Goal: Information Seeking & Learning: Understand process/instructions

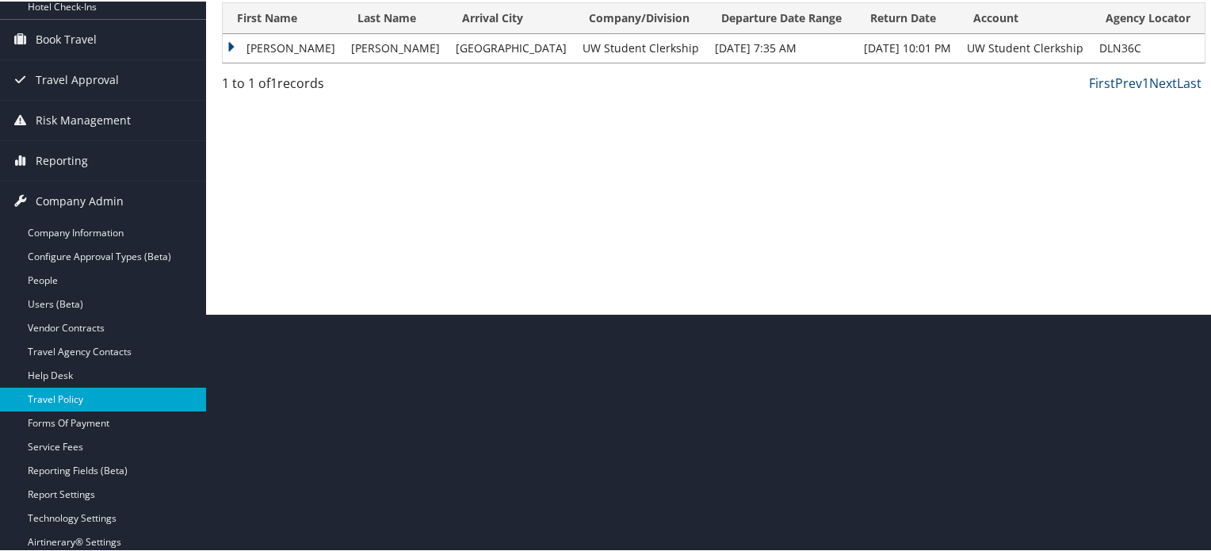
scroll to position [238, 0]
click at [70, 399] on link "Travel Policy" at bounding box center [103, 398] width 206 height 24
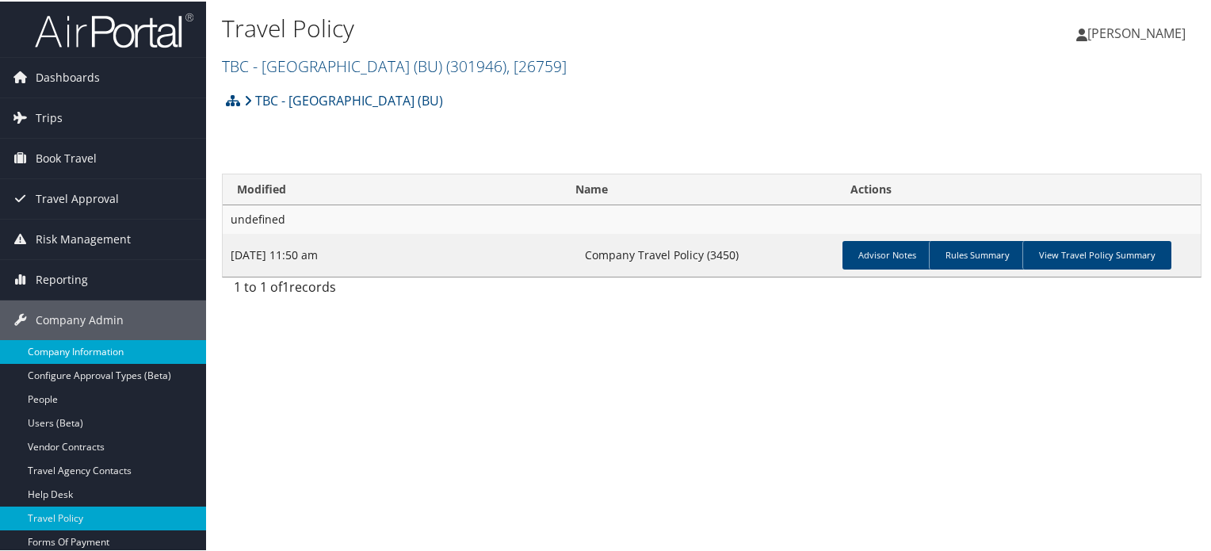
click at [105, 355] on link "Company Information" at bounding box center [103, 351] width 206 height 24
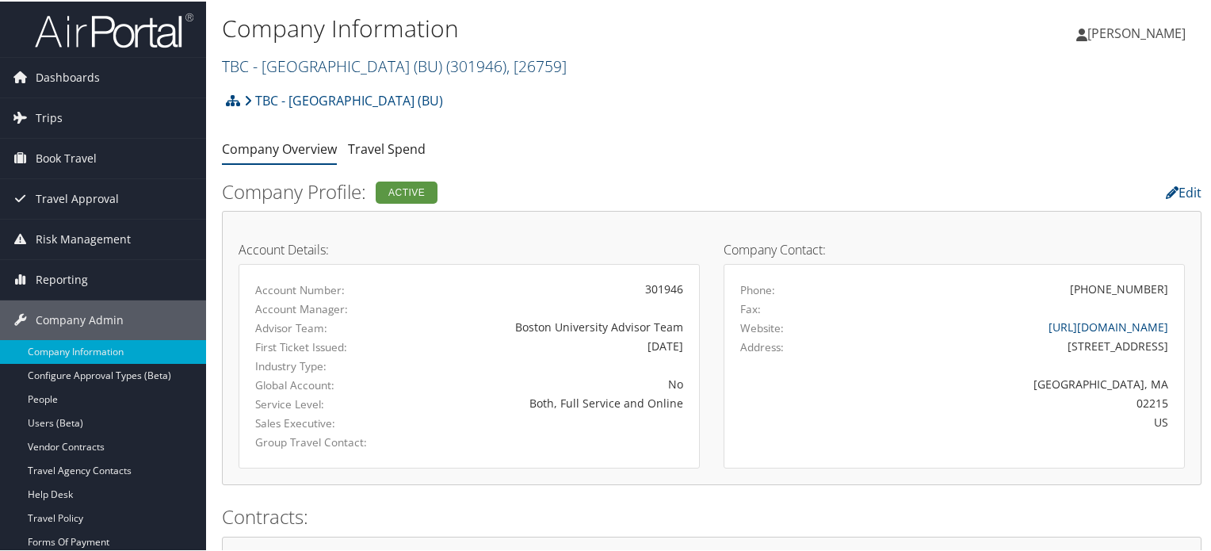
click at [469, 58] on span "( 301946 )" at bounding box center [476, 64] width 60 height 21
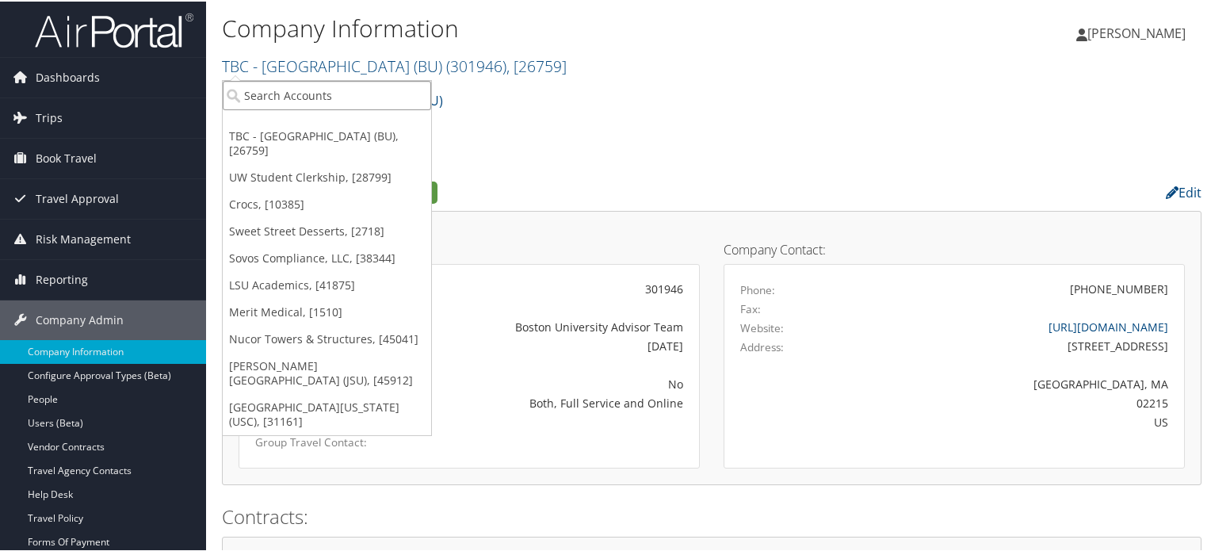
click at [304, 94] on input "search" at bounding box center [327, 93] width 209 height 29
type input "us ski"
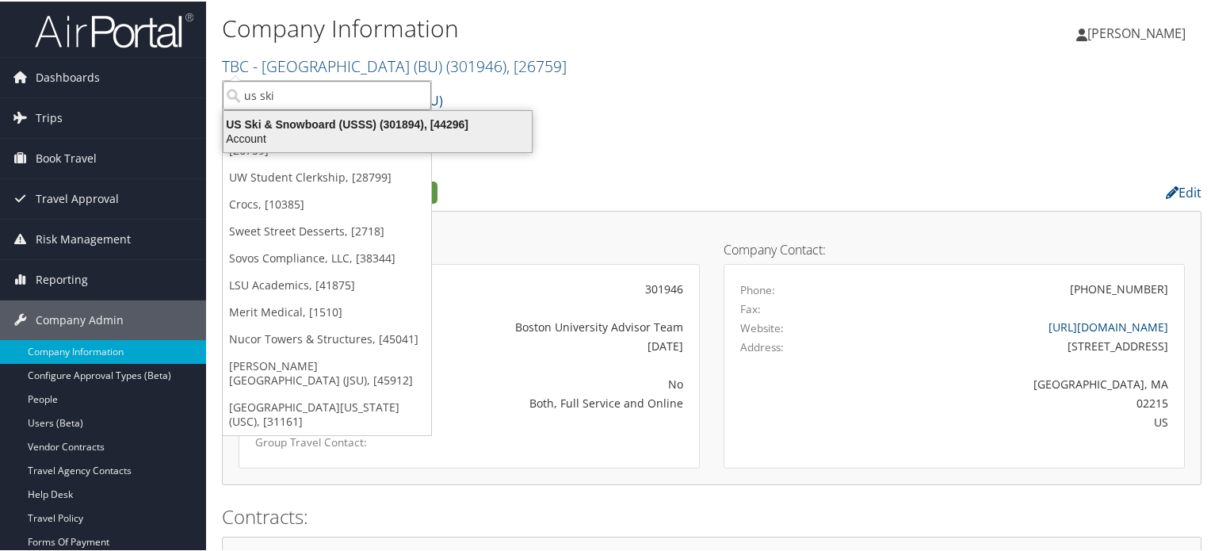
click at [318, 122] on div "US Ski & Snowboard (USSS) (301894), [44296]" at bounding box center [377, 123] width 327 height 14
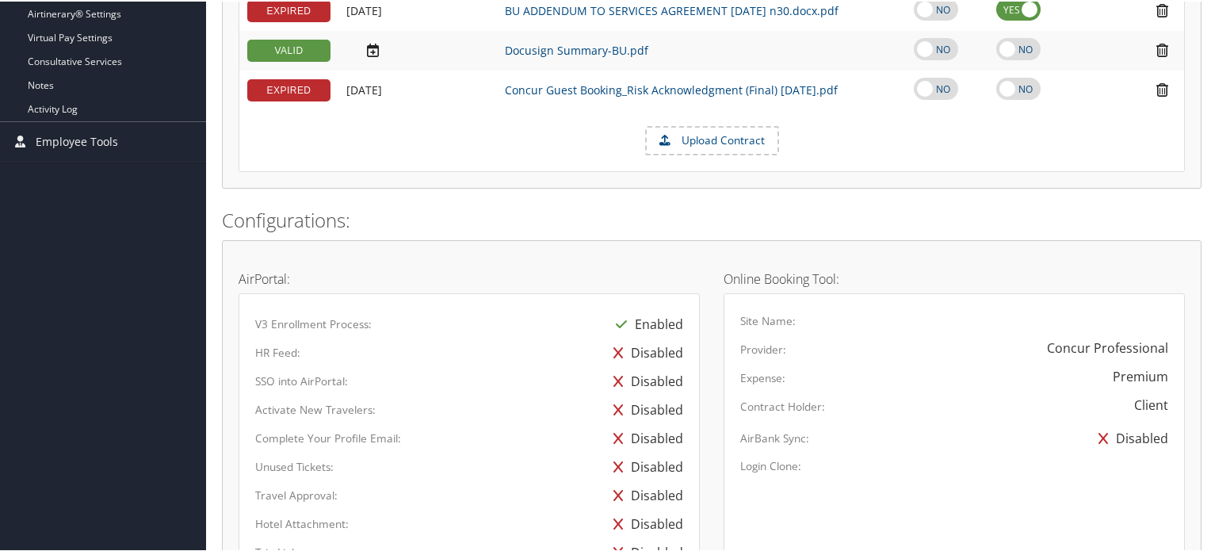
scroll to position [849, 0]
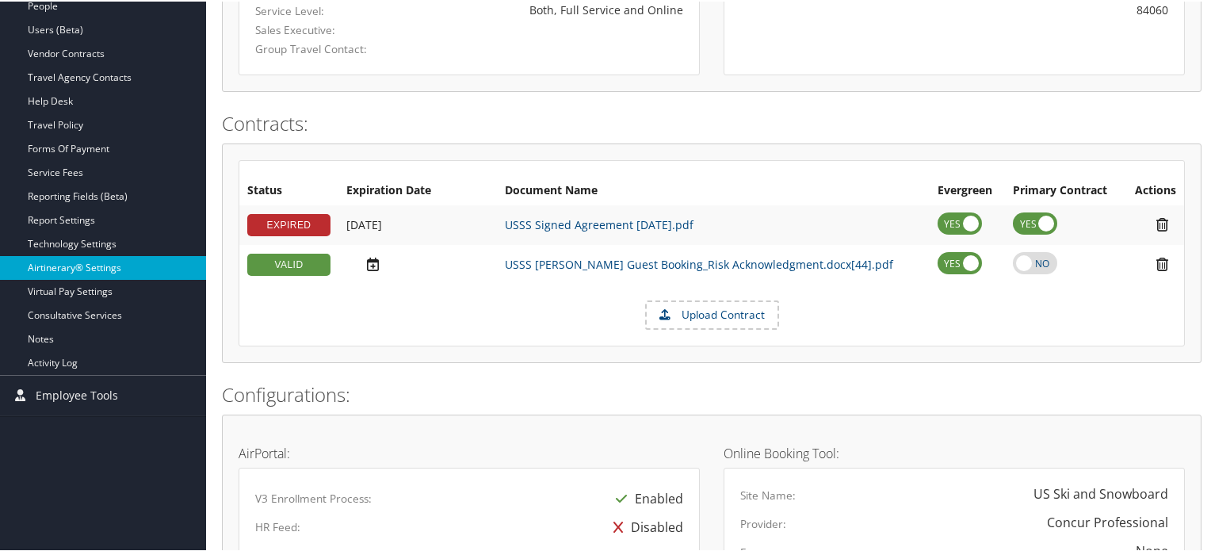
scroll to position [329, 0]
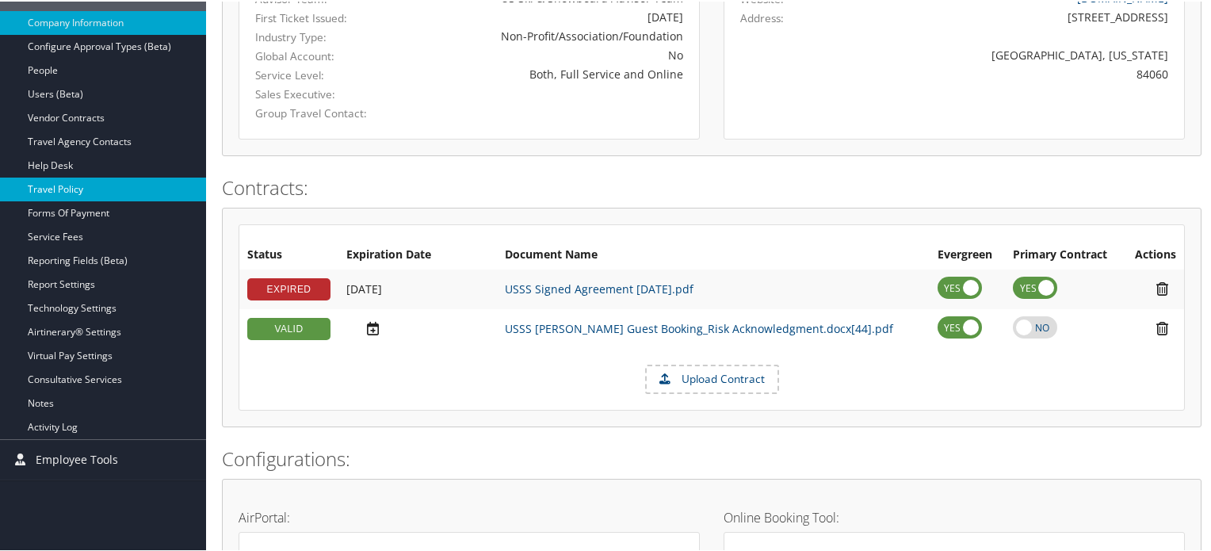
click at [63, 189] on link "Travel Policy" at bounding box center [103, 188] width 206 height 24
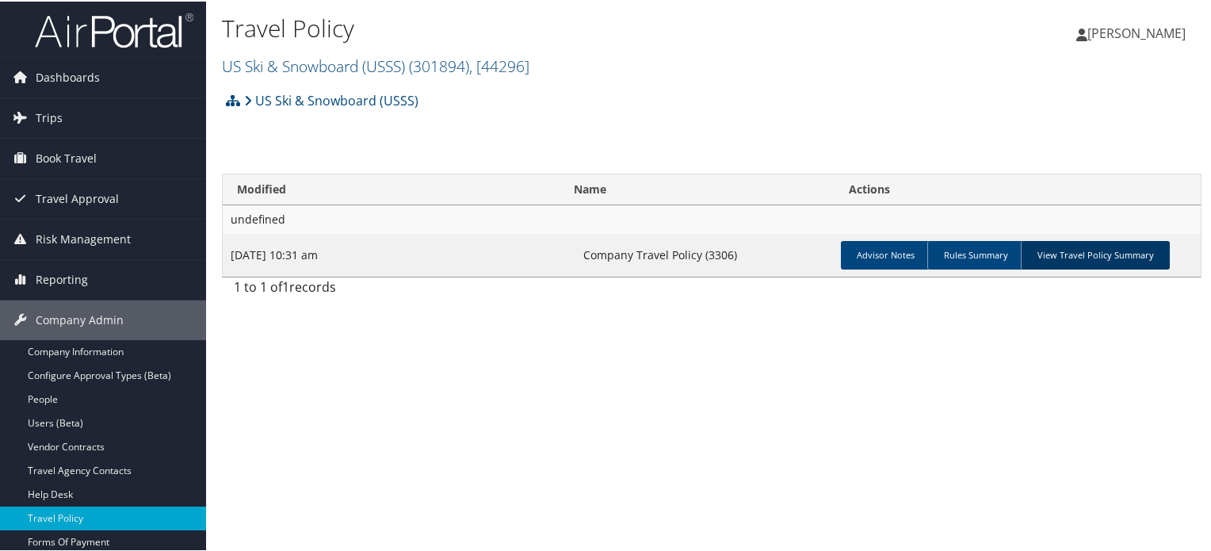
click at [1119, 251] on link "View Travel Policy Summary" at bounding box center [1095, 253] width 149 height 29
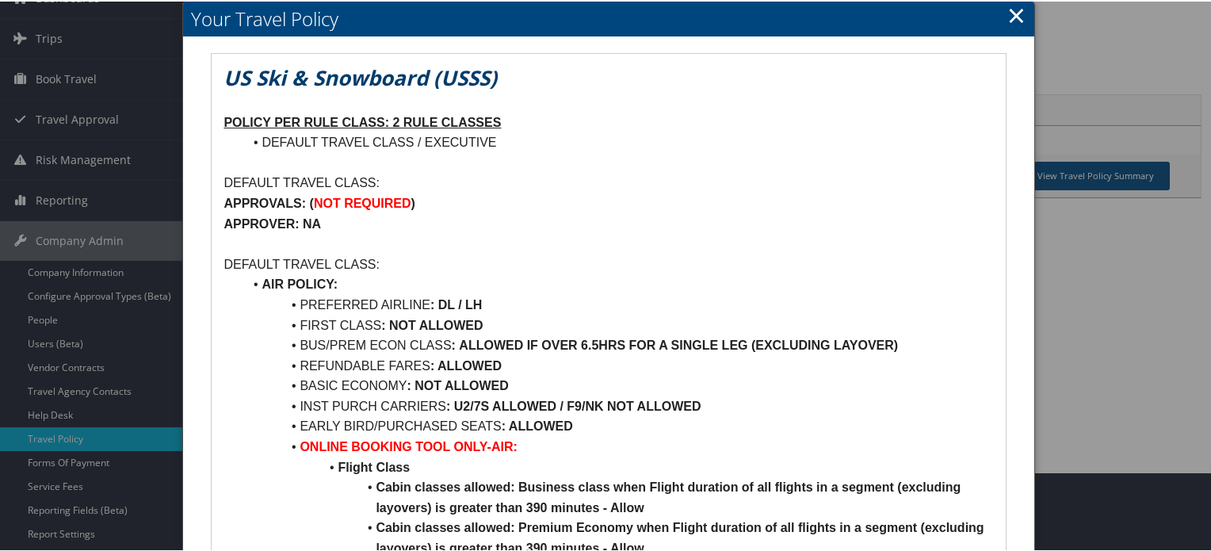
scroll to position [159, 0]
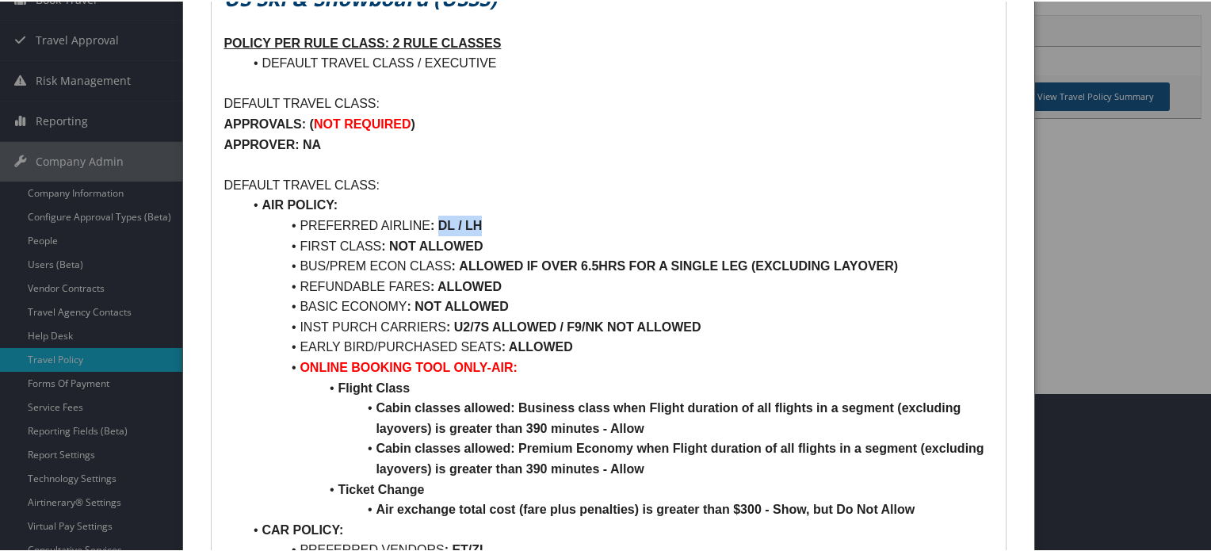
drag, startPoint x: 438, startPoint y: 225, endPoint x: 511, endPoint y: 226, distance: 72.9
click at [511, 226] on li "PREFERRED AIRLINE : DL / LH" at bounding box center [618, 224] width 751 height 21
click at [577, 218] on li "PREFERRED AIRLINE : DL / LH" at bounding box center [618, 224] width 751 height 21
drag, startPoint x: 387, startPoint y: 243, endPoint x: 551, endPoint y: 240, distance: 164.1
click at [551, 240] on li "FIRST CLASS : NOT ALLOWED" at bounding box center [618, 245] width 751 height 21
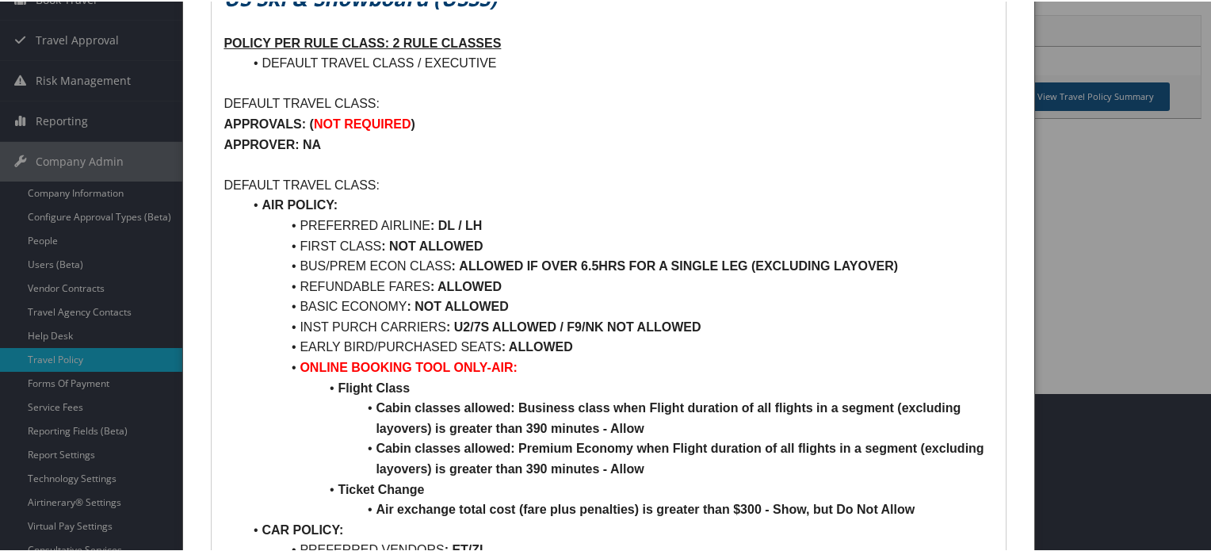
drag, startPoint x: 637, startPoint y: 258, endPoint x: 904, endPoint y: 266, distance: 266.5
click at [637, 259] on strong "ALLOWED IF OVER 6.5HRS FOR A SINGLE LEG (EXCLUDING LAYOVER)" at bounding box center [678, 264] width 439 height 13
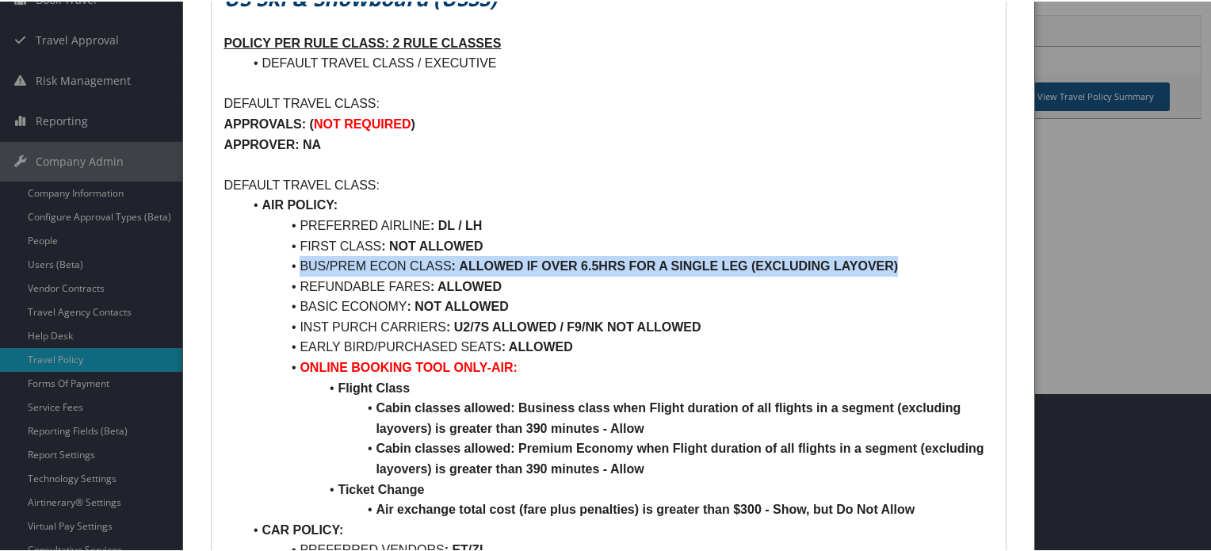
drag, startPoint x: 943, startPoint y: 256, endPoint x: 277, endPoint y: 256, distance: 666.0
click at [277, 256] on li "BUS/PREM ECON CLASS : ALLOWED IF OVER 6.5HRS FOR A SINGLE LEG (EXCLUDING LAYOVE…" at bounding box center [618, 264] width 751 height 21
click at [531, 272] on li "BUS/PREM ECON CLASS : ALLOWED IF OVER 6.5HRS FOR A SINGLE LEG (EXCLUDING LAYOVE…" at bounding box center [618, 264] width 751 height 21
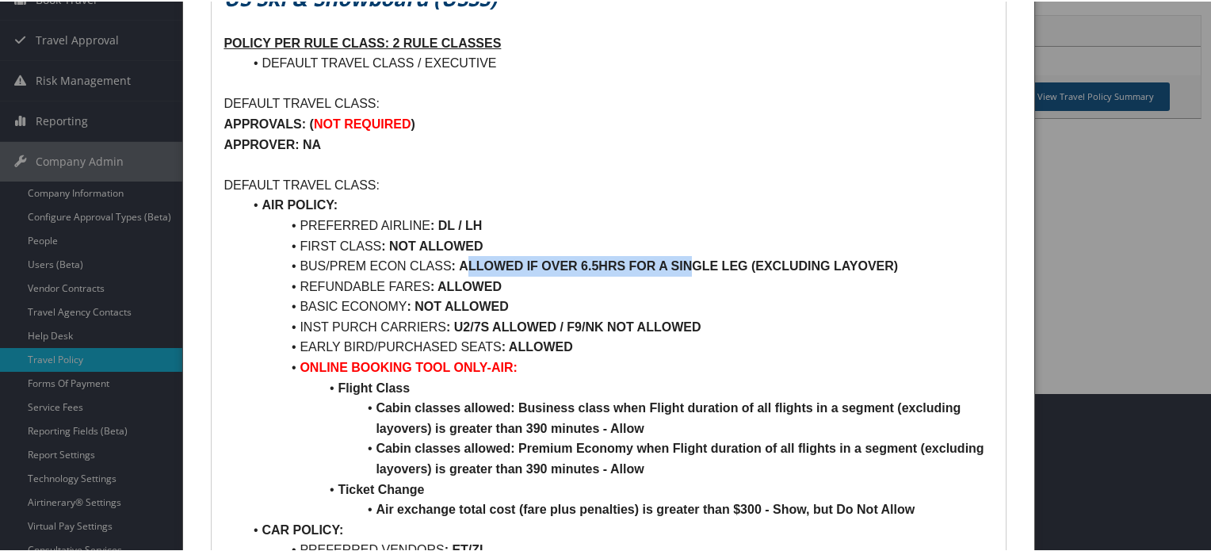
drag, startPoint x: 465, startPoint y: 265, endPoint x: 742, endPoint y: 265, distance: 276.7
click at [702, 265] on strong "ALLOWED IF OVER 6.5HRS FOR A SINGLE LEG (EXCLUDING LAYOVER)" at bounding box center [678, 264] width 439 height 13
click at [863, 247] on li "FIRST CLASS : NOT ALLOWED" at bounding box center [618, 245] width 751 height 21
click at [501, 265] on strong "ALLOWED IF OVER 6.5HRS FOR A SINGLE LEG (EXCLUDING LAYOVER)" at bounding box center [678, 264] width 439 height 13
drag, startPoint x: 501, startPoint y: 265, endPoint x: 874, endPoint y: 266, distance: 372.6
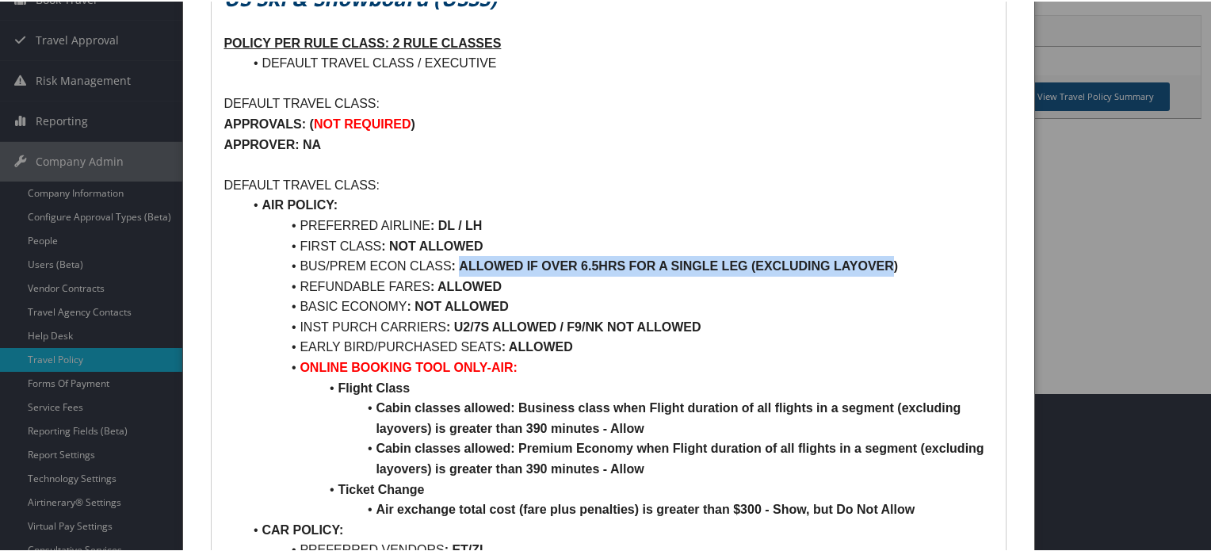
click at [874, 266] on strong "ALLOWED IF OVER 6.5HRS FOR A SINGLE LEG (EXCLUDING LAYOVER)" at bounding box center [678, 264] width 439 height 13
click at [632, 267] on strong "ALLOWED IF OVER 6.5HRS FOR A SINGLE LEG (EXCLUDING LAYOVER)" at bounding box center [678, 264] width 439 height 13
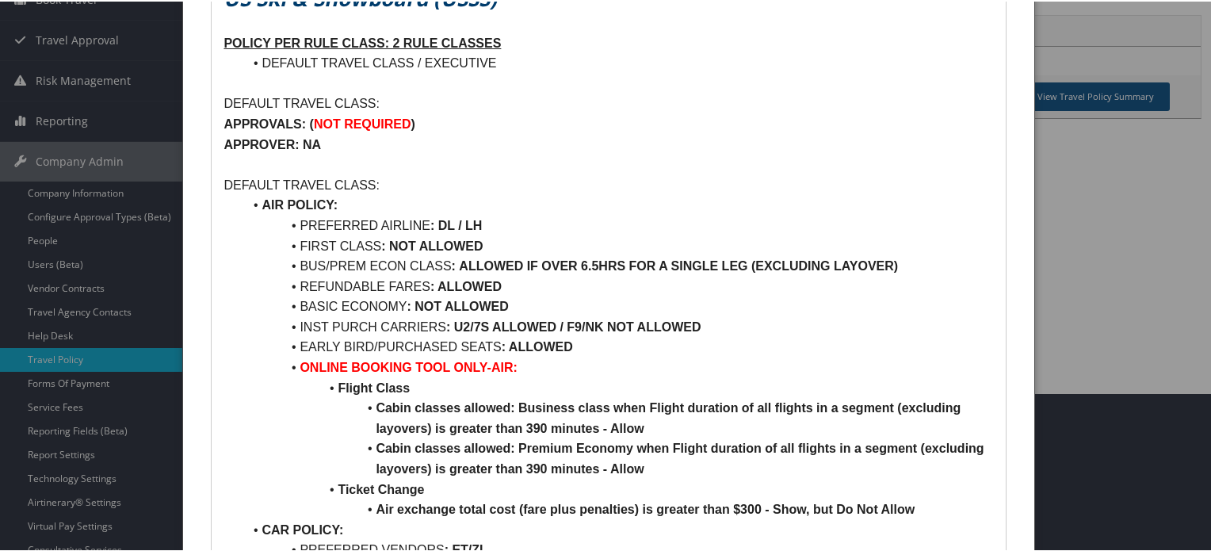
click at [478, 258] on strong "ALLOWED IF OVER 6.5HRS FOR A SINGLE LEG (EXCLUDING LAYOVER)" at bounding box center [678, 264] width 439 height 13
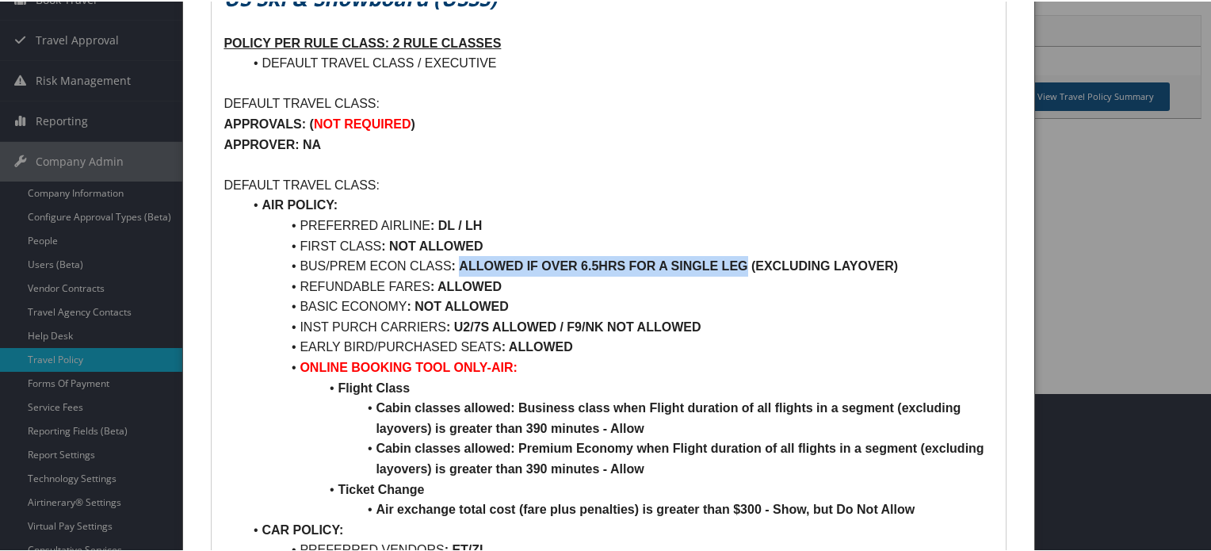
drag, startPoint x: 478, startPoint y: 258, endPoint x: 723, endPoint y: 263, distance: 245.0
click at [723, 263] on strong "ALLOWED IF OVER 6.5HRS FOR A SINGLE LEG (EXCLUDING LAYOVER)" at bounding box center [678, 264] width 439 height 13
click at [714, 266] on strong "ALLOWED IF OVER 6.5HRS FOR A SINGLE LEG (EXCLUDING LAYOVER)" at bounding box center [678, 264] width 439 height 13
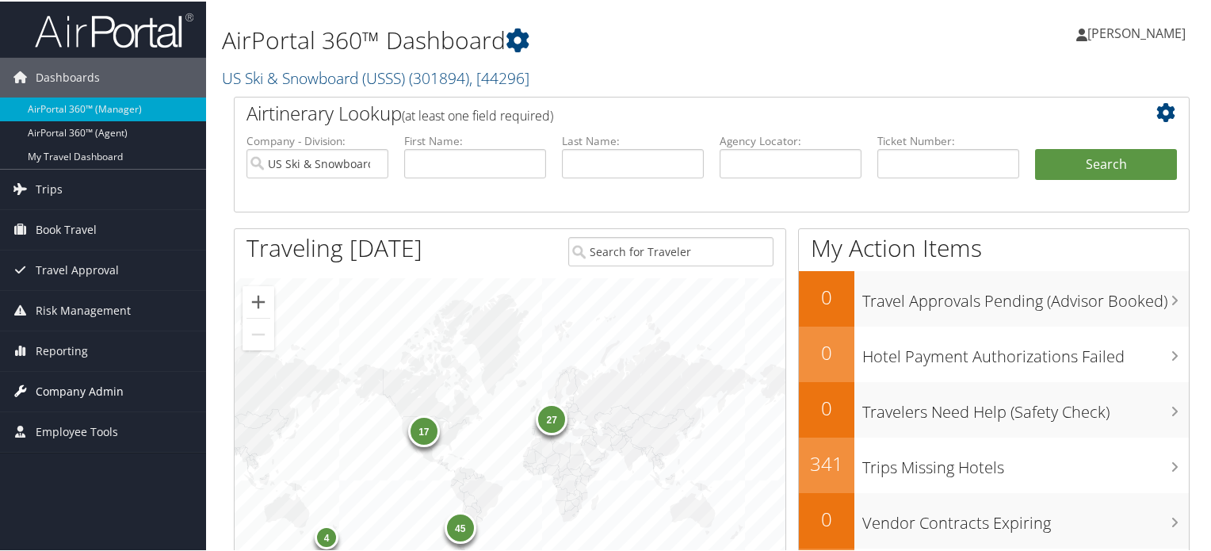
click at [91, 398] on span "Company Admin" at bounding box center [80, 390] width 88 height 40
click at [444, 58] on div "AirPortal 360™ Dashboard US Ski & Snowboard (USSS) ( 301894 ) , [ 44296 ] TBC -…" at bounding box center [548, 48] width 653 height 81
click at [444, 73] on span "( 301894 )" at bounding box center [439, 76] width 60 height 21
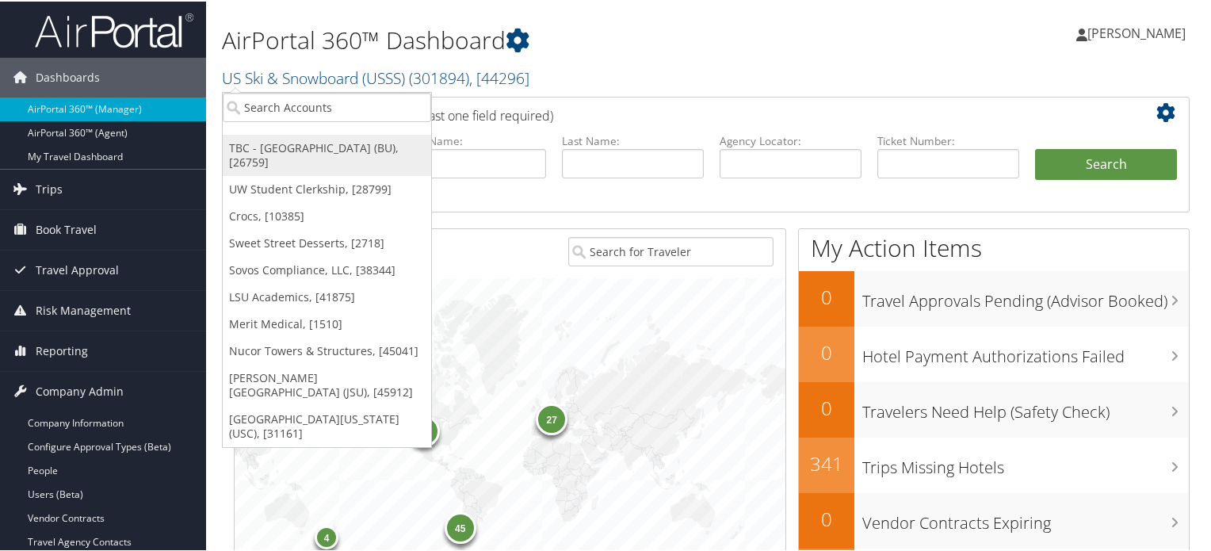
click at [301, 149] on link "TBC - [GEOGRAPHIC_DATA] (BU), [26759]" at bounding box center [327, 153] width 209 height 41
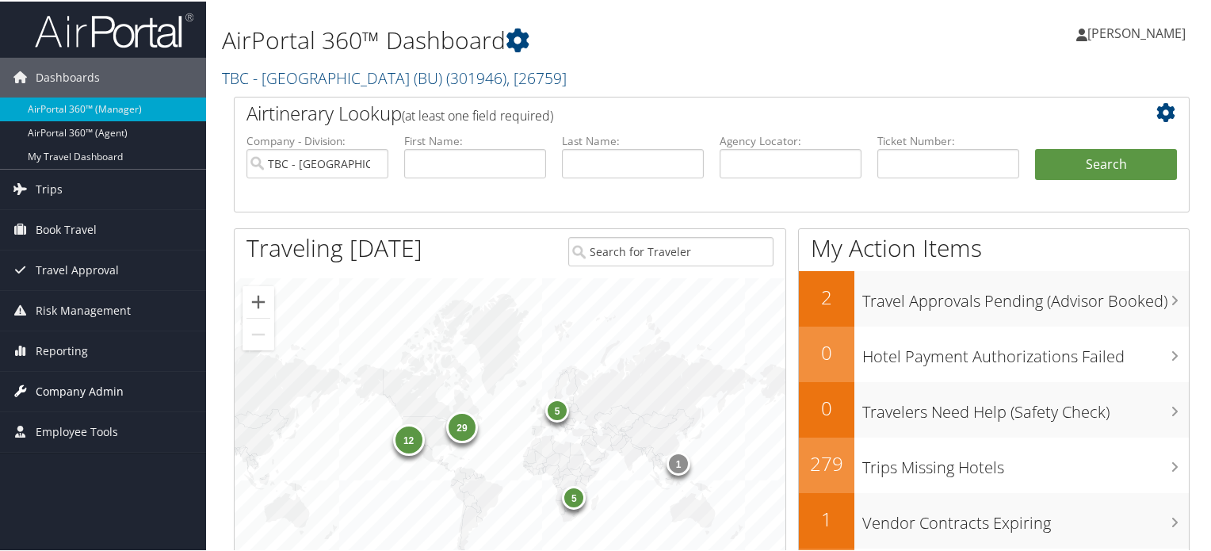
click at [70, 389] on span "Company Admin" at bounding box center [80, 390] width 88 height 40
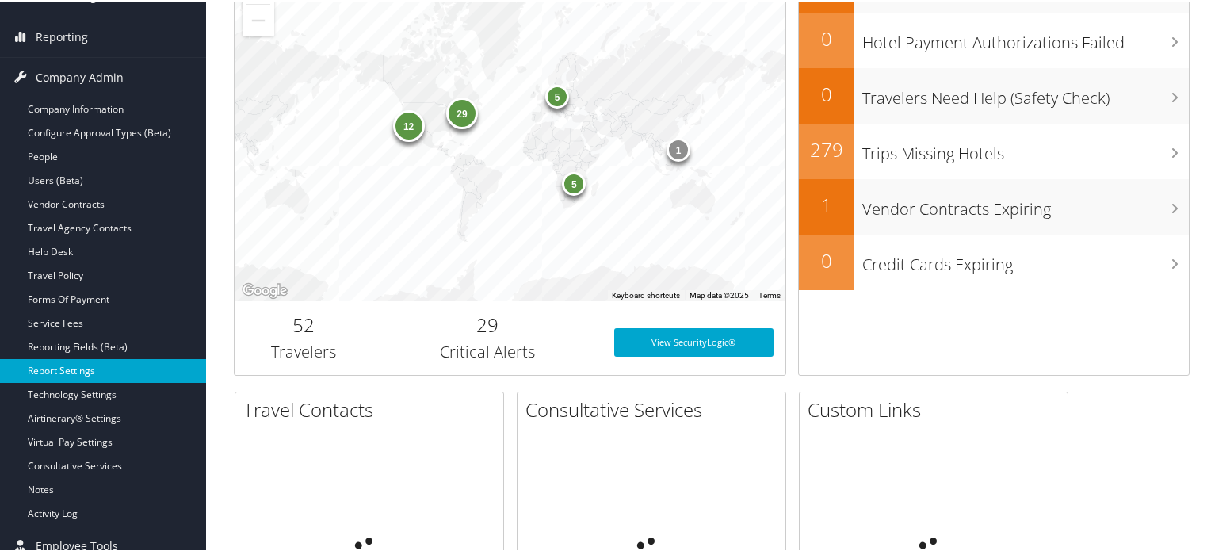
scroll to position [317, 0]
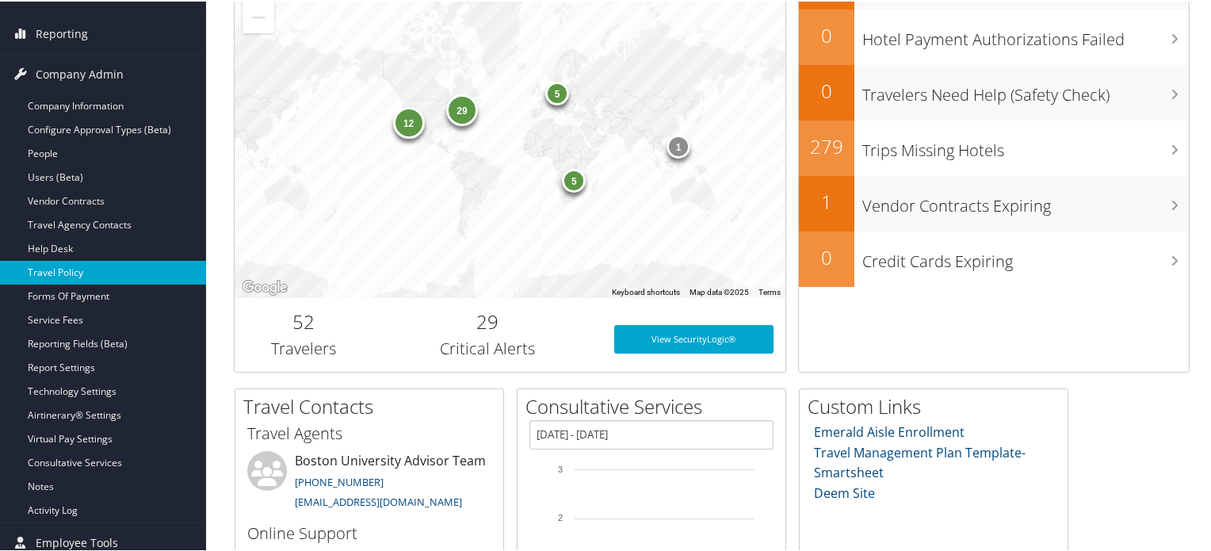
click at [105, 270] on link "Travel Policy" at bounding box center [103, 271] width 206 height 24
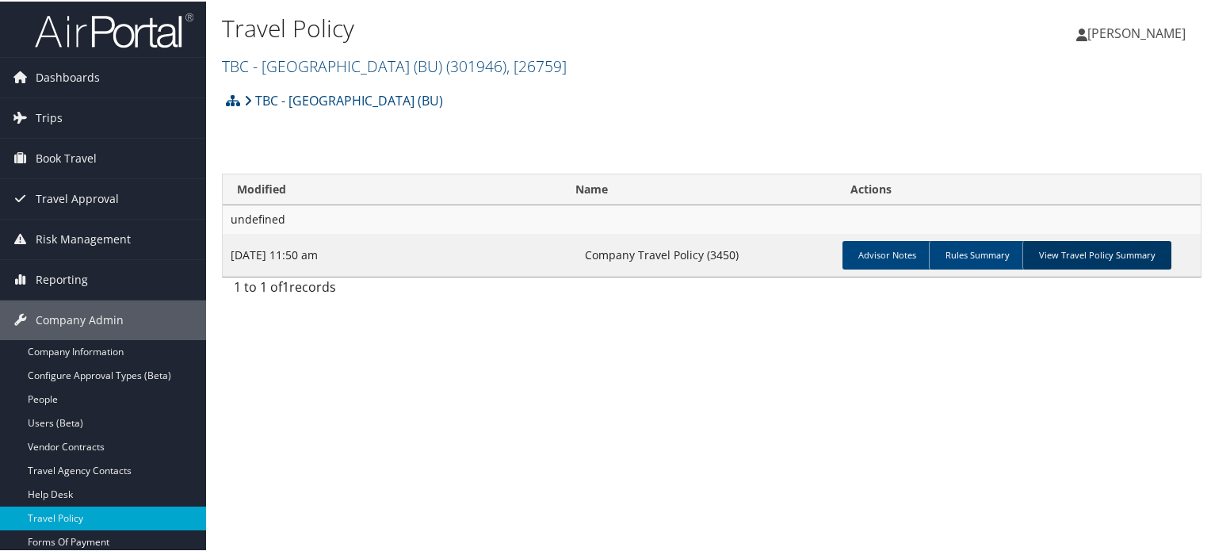
click at [1112, 250] on link "View Travel Policy Summary" at bounding box center [1097, 253] width 149 height 29
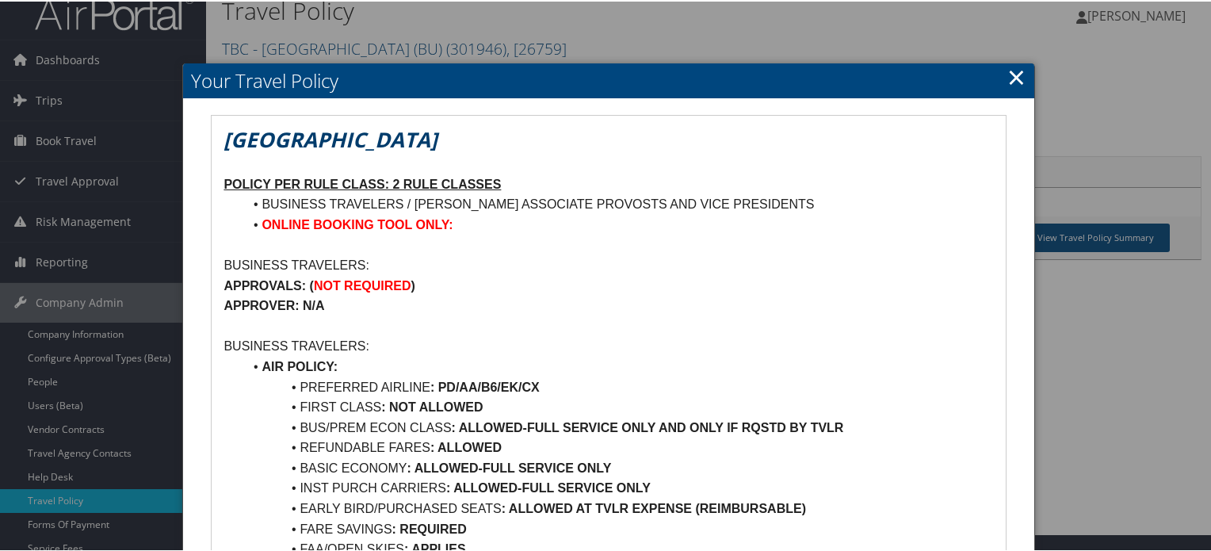
scroll to position [97, 0]
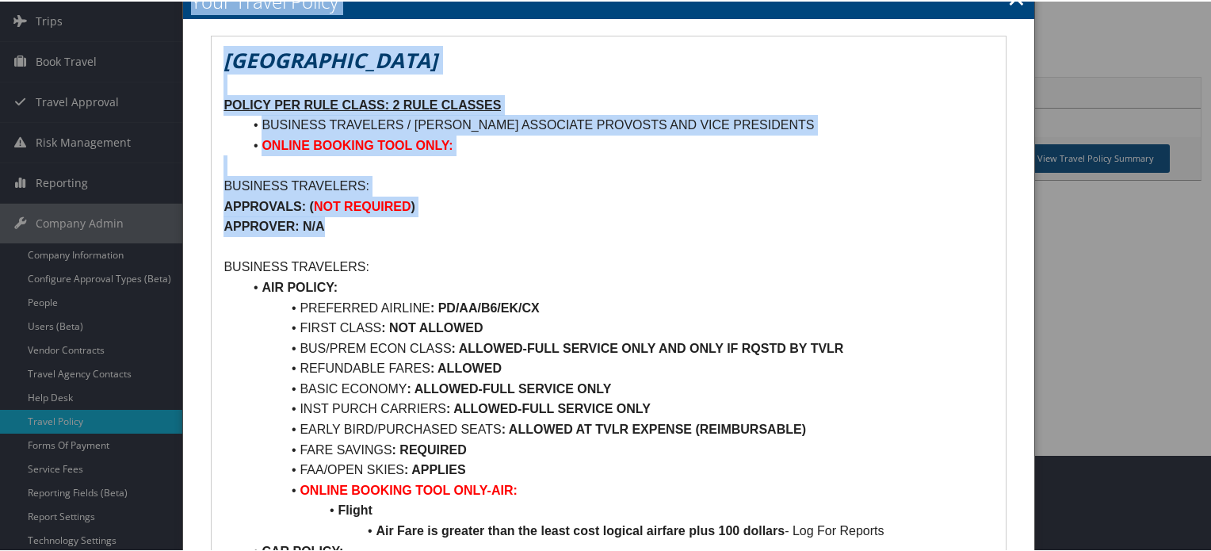
drag, startPoint x: 375, startPoint y: 200, endPoint x: 95, endPoint y: 170, distance: 281.4
click at [95, 170] on body "Menu Dashboards ► AirPortal 360™ (Manager) AirPortal 360™ (Agent) My Travel Das…" at bounding box center [609, 178] width 1218 height 551
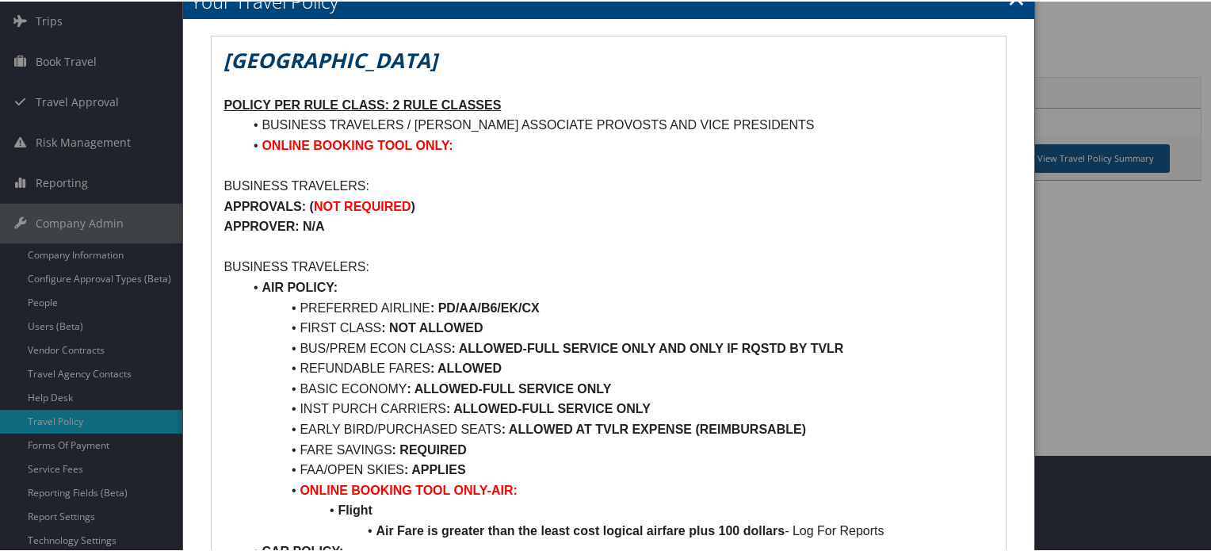
click at [572, 243] on p at bounding box center [609, 245] width 770 height 21
drag, startPoint x: 266, startPoint y: 120, endPoint x: 431, endPoint y: 128, distance: 164.3
click at [431, 128] on li "BUSINESS TRAVELERS / [PERSON_NAME] ASSOCIATE PROVOSTS AND VICE PRESIDENTS" at bounding box center [618, 123] width 751 height 21
click at [567, 128] on li "BUSINESS TRAVELERS / [PERSON_NAME] ASSOCIATE PROVOSTS AND VICE PRESIDENTS" at bounding box center [618, 123] width 751 height 21
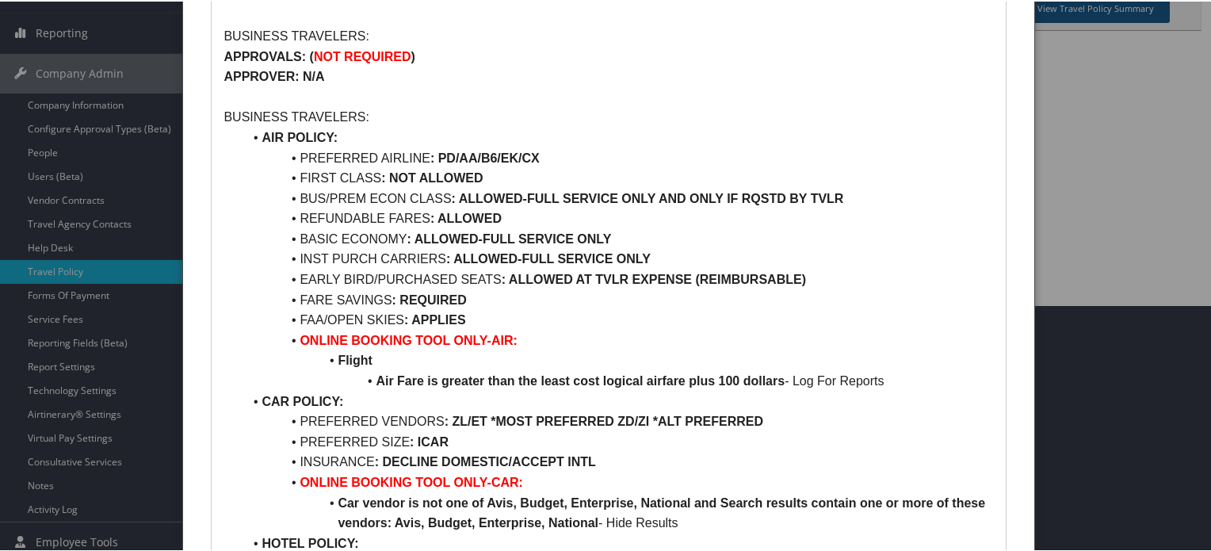
scroll to position [255, 0]
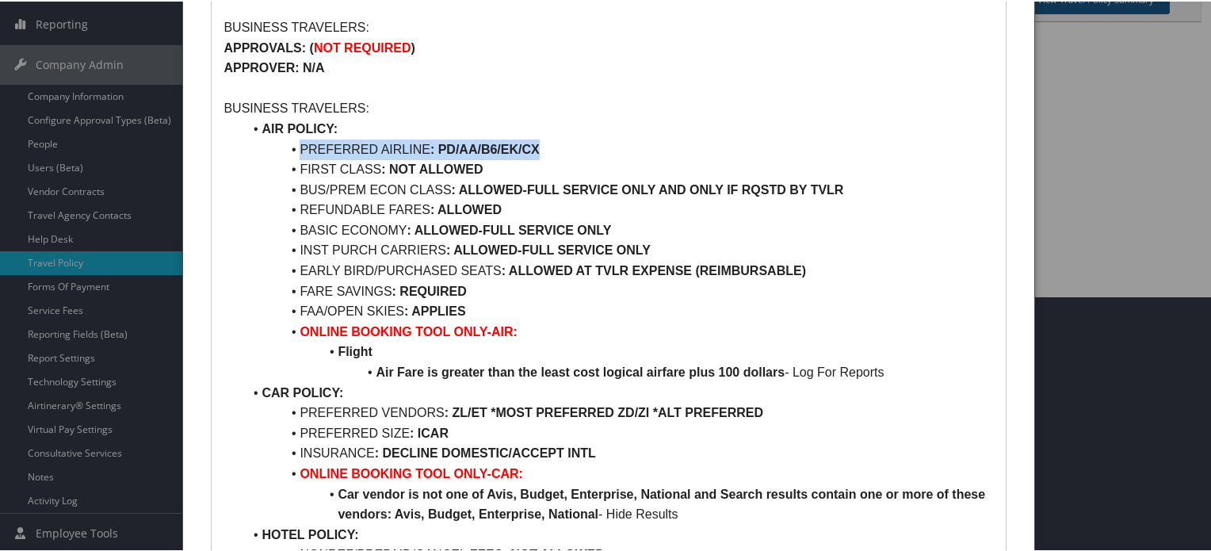
drag, startPoint x: 589, startPoint y: 147, endPoint x: 235, endPoint y: 123, distance: 354.5
click at [230, 139] on ul "AIR POLICY: PREFERRED AIRLINE : PD/AA/B6/EK/CX FIRST CLASS : NOT ALLOWED BUS/PR…" at bounding box center [609, 452] width 770 height 670
click at [241, 113] on p "BUSINESS TRAVELERS:" at bounding box center [609, 107] width 770 height 21
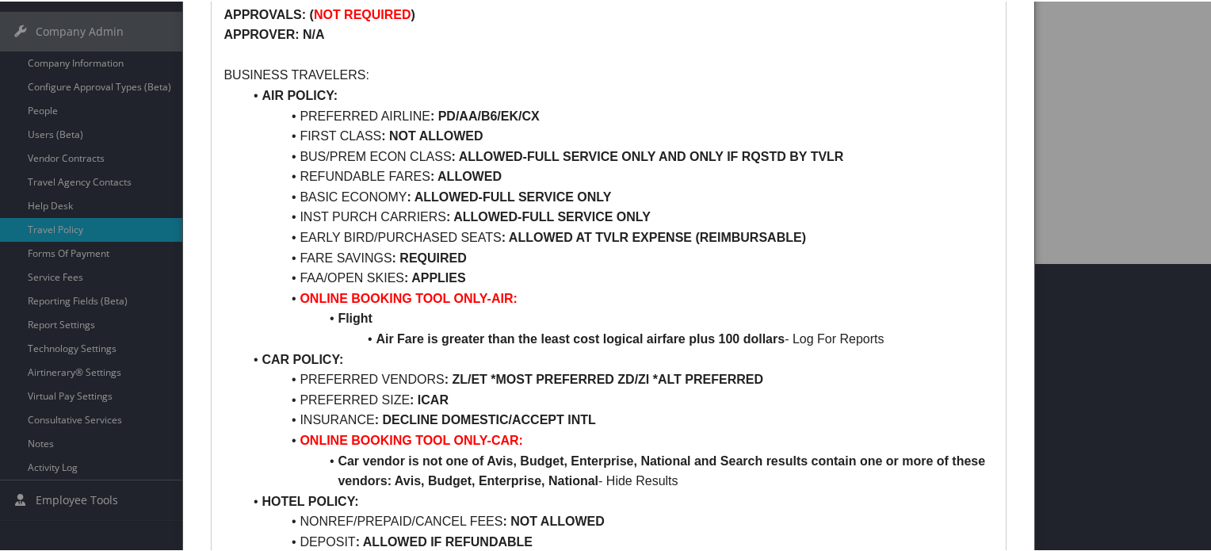
scroll to position [335, 0]
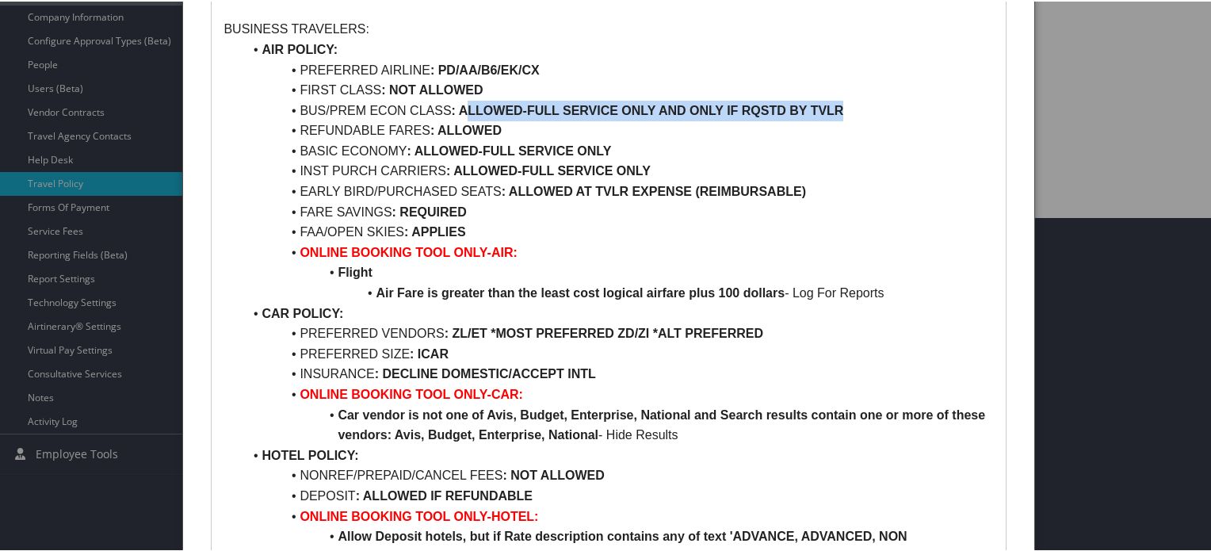
drag, startPoint x: 463, startPoint y: 113, endPoint x: 930, endPoint y: 113, distance: 467.0
click at [930, 113] on li "BUS/PREM ECON CLASS : ALLOWED-FULL SERVICE ONLY AND ONLY IF RQSTD BY TVLR" at bounding box center [618, 109] width 751 height 21
click at [520, 135] on li "REFUNDABLE FARES : ALLOWED" at bounding box center [618, 129] width 751 height 21
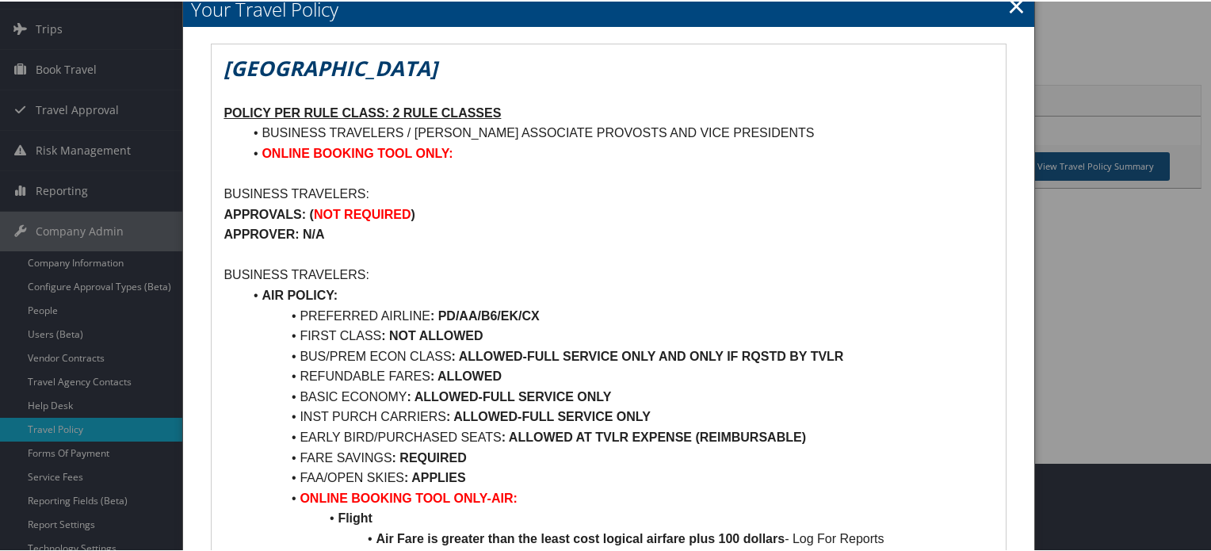
scroll to position [238, 0]
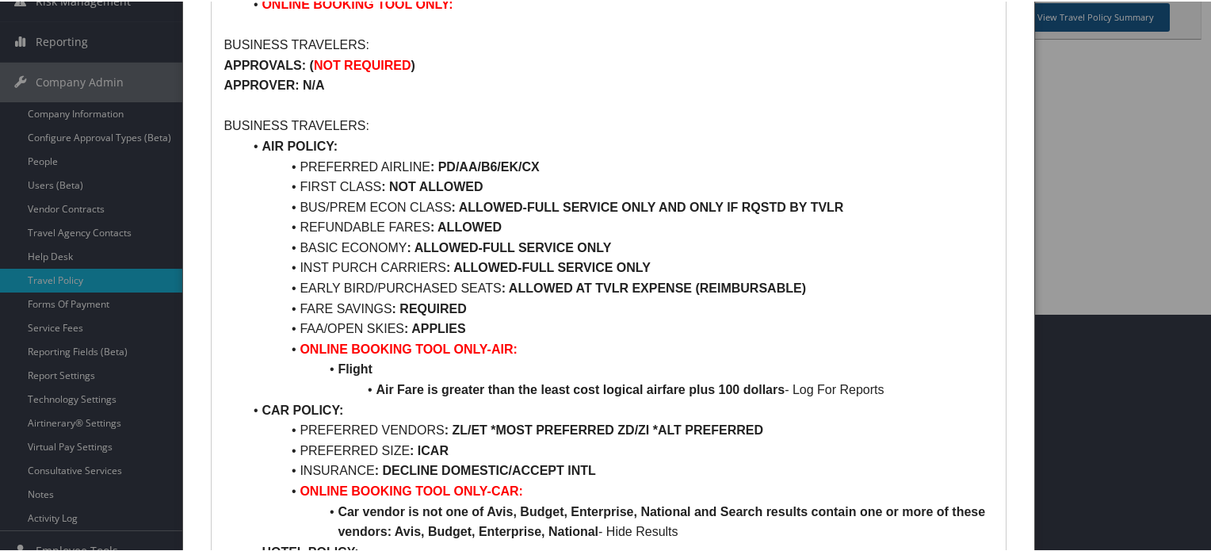
drag, startPoint x: 296, startPoint y: 231, endPoint x: 607, endPoint y: 231, distance: 311.6
click at [607, 231] on li "REFUNDABLE FARES : ALLOWED" at bounding box center [618, 226] width 751 height 21
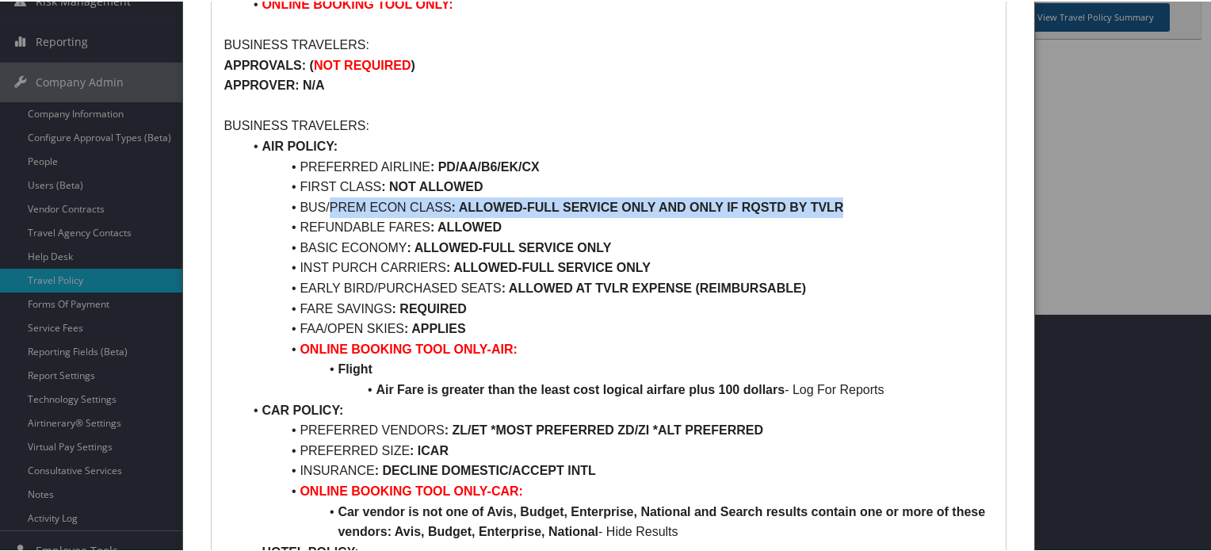
drag, startPoint x: 754, startPoint y: 205, endPoint x: 327, endPoint y: 208, distance: 427.3
click at [327, 208] on li "BUS/PREM ECON CLASS : ALLOWED-FULL SERVICE ONLY AND ONLY IF RQSTD BY TVLR" at bounding box center [618, 206] width 751 height 21
click at [780, 212] on li "BUS/PREM ECON CLASS : ALLOWED-FULL SERVICE ONLY AND ONLY IF RQSTD BY TVLR" at bounding box center [618, 206] width 751 height 21
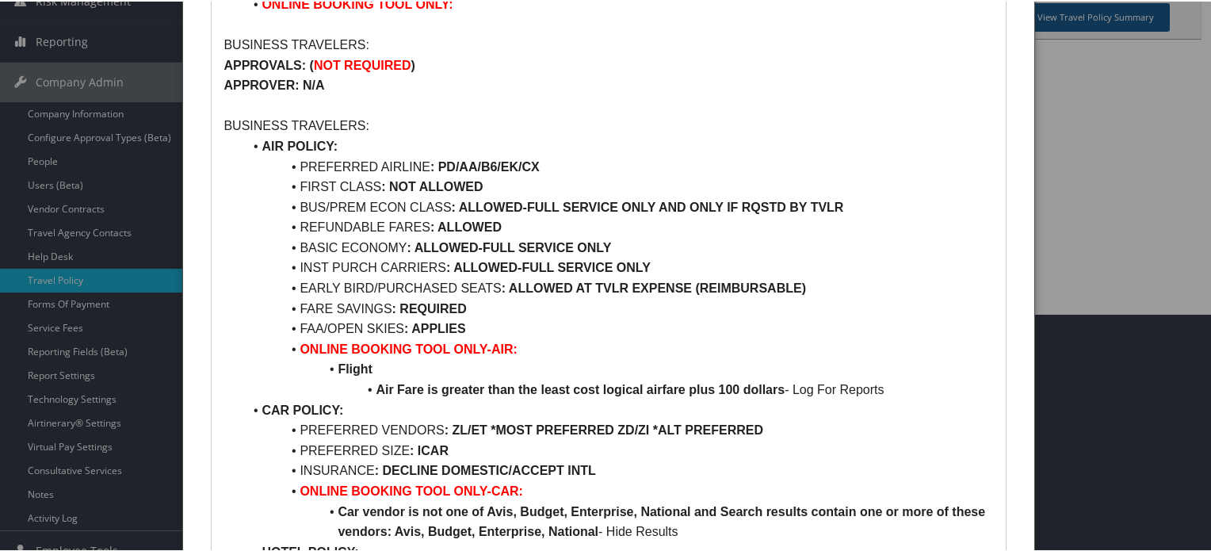
drag, startPoint x: 531, startPoint y: 224, endPoint x: 283, endPoint y: 202, distance: 249.1
click at [283, 202] on ul "AIR POLICY: PREFERRED AIRLINE : PD/AA/B6/EK/CX FIRST CLASS : NOT ALLOWED BUS/PR…" at bounding box center [609, 470] width 770 height 670
click at [515, 206] on strong ": ALLOWED-FULL SERVICE ONLY AND ONLY IF RQSTD BY TVLR" at bounding box center [648, 205] width 392 height 13
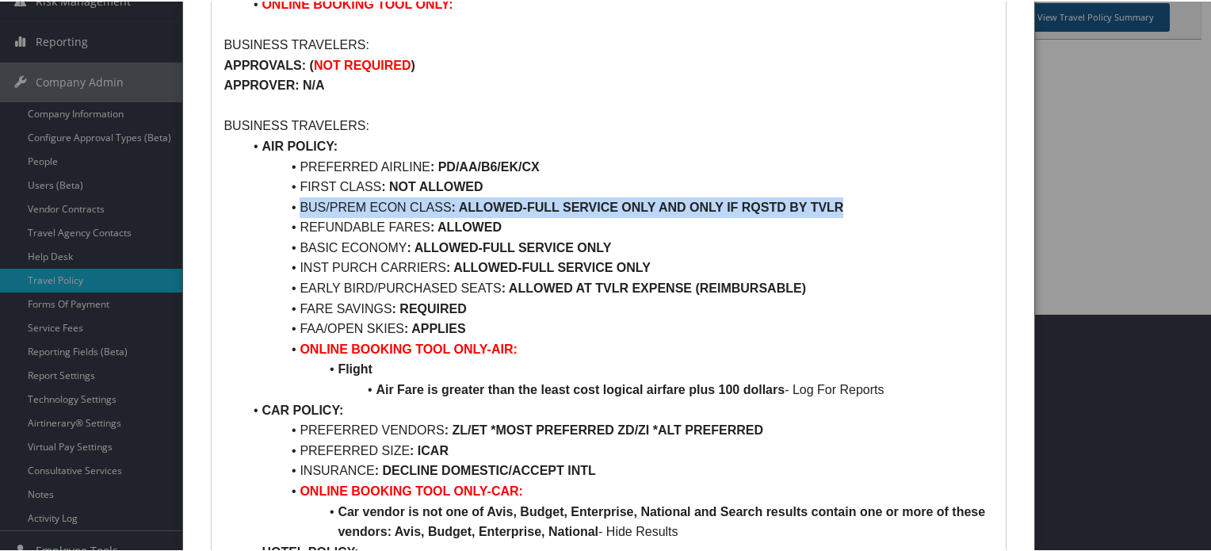
drag, startPoint x: 859, startPoint y: 202, endPoint x: 298, endPoint y: 209, distance: 560.6
click at [298, 209] on li "BUS/PREM ECON CLASS : ALLOWED-FULL SERVICE ONLY AND ONLY IF RQSTD BY TVLR" at bounding box center [618, 206] width 751 height 21
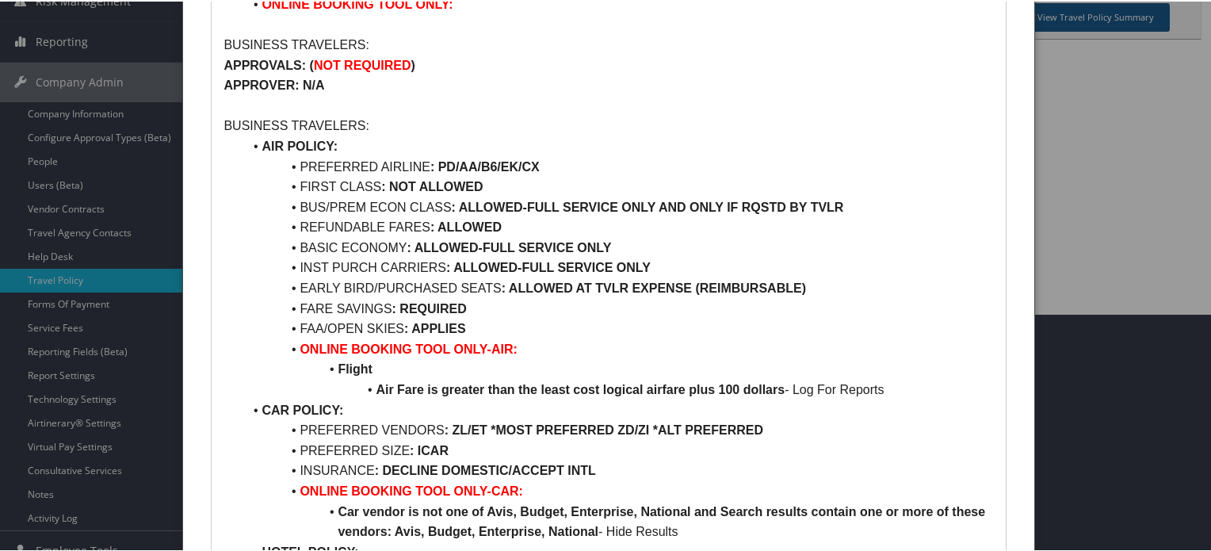
click at [774, 231] on li "REFUNDABLE FARES : ALLOWED" at bounding box center [618, 226] width 751 height 21
click at [472, 202] on strong ": ALLOWED-FULL SERVICE ONLY AND ONLY IF RQSTD BY TVLR" at bounding box center [648, 205] width 392 height 13
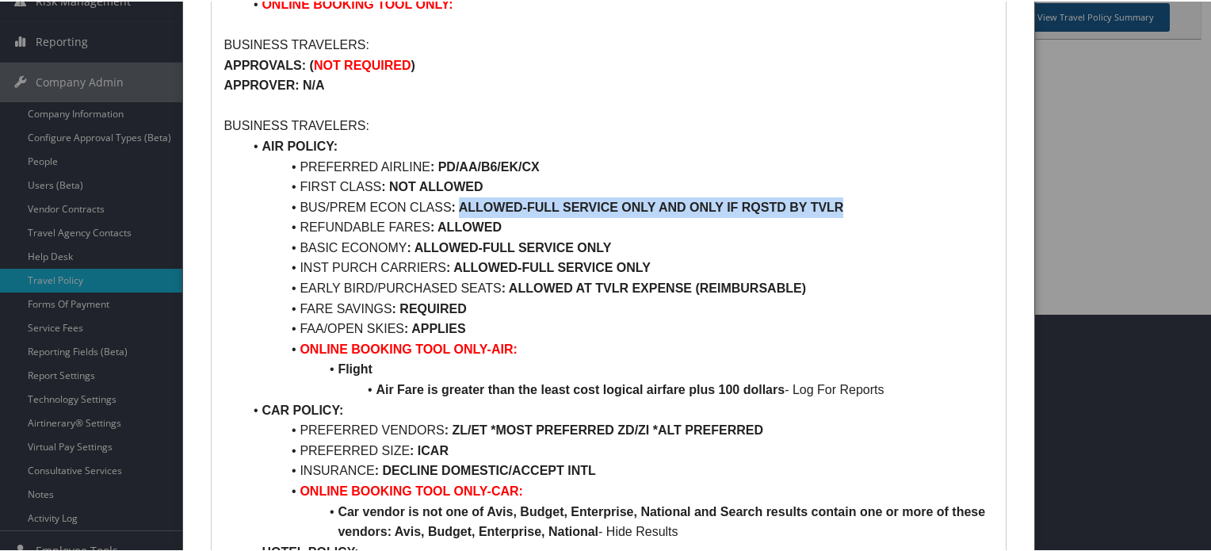
drag, startPoint x: 472, startPoint y: 202, endPoint x: 831, endPoint y: 203, distance: 359.2
click at [831, 203] on strong ": ALLOWED-FULL SERVICE ONLY AND ONLY IF RQSTD BY TVLR" at bounding box center [648, 205] width 392 height 13
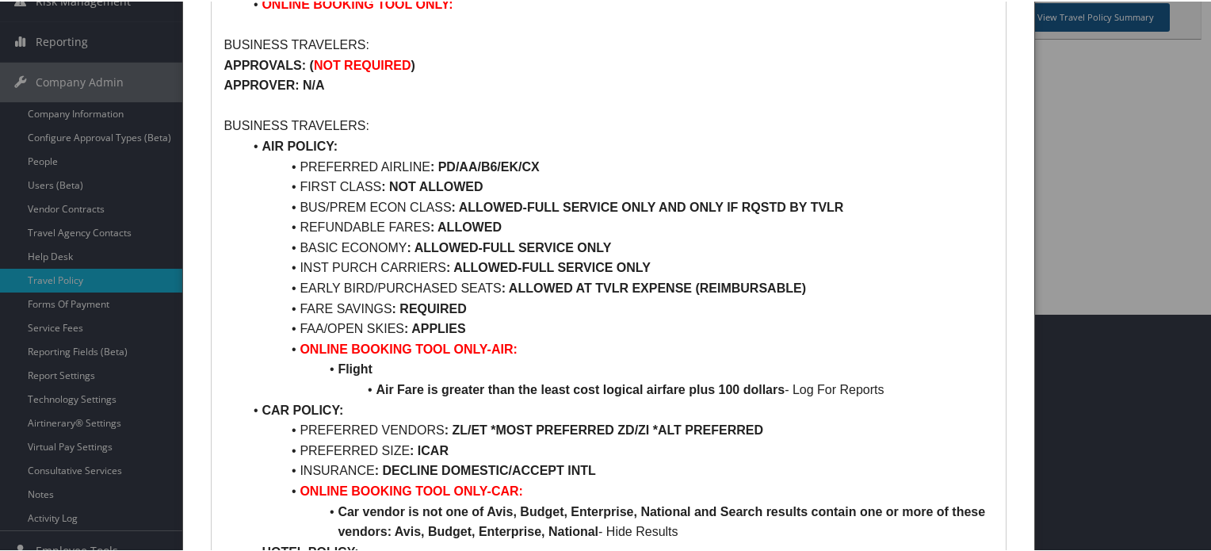
click at [714, 218] on li "REFUNDABLE FARES : ALLOWED" at bounding box center [618, 226] width 751 height 21
click at [489, 207] on strong ": ALLOWED-FULL SERVICE ONLY AND ONLY IF RQSTD BY TVLR" at bounding box center [648, 205] width 392 height 13
drag, startPoint x: 489, startPoint y: 207, endPoint x: 611, endPoint y: 208, distance: 122.1
click at [611, 208] on strong ": ALLOWED-FULL SERVICE ONLY AND ONLY IF RQSTD BY TVLR" at bounding box center [648, 205] width 392 height 13
click at [644, 201] on strong ": ALLOWED-FULL SERVICE ONLY AND ONLY IF RQSTD BY TVLR" at bounding box center [648, 205] width 392 height 13
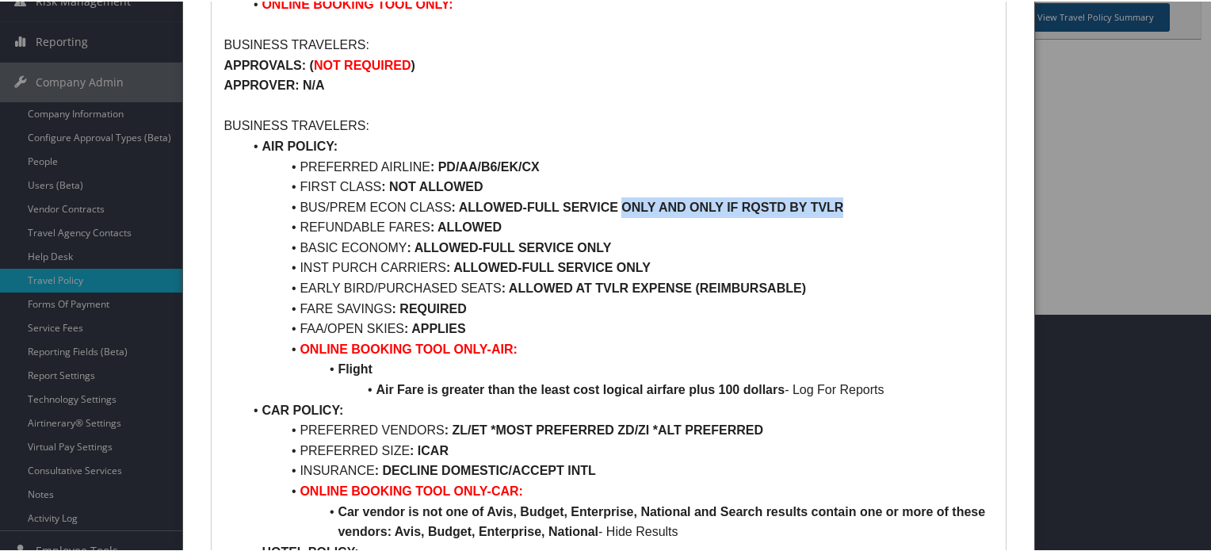
drag, startPoint x: 644, startPoint y: 201, endPoint x: 830, endPoint y: 211, distance: 186.6
click at [830, 211] on strong ": ALLOWED-FULL SERVICE ONLY AND ONLY IF RQSTD BY TVLR" at bounding box center [648, 205] width 392 height 13
click at [683, 265] on li "INST PURCH CARRIERS : ALLOWED-FULL SERVICE ONLY" at bounding box center [618, 266] width 751 height 21
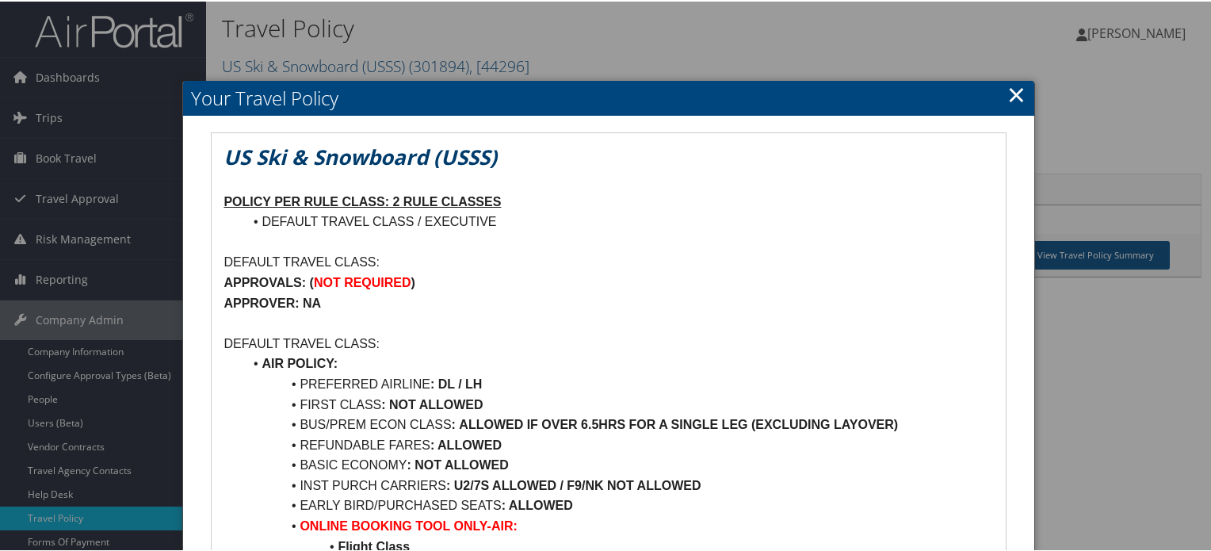
click at [1018, 98] on link "×" at bounding box center [1017, 93] width 18 height 32
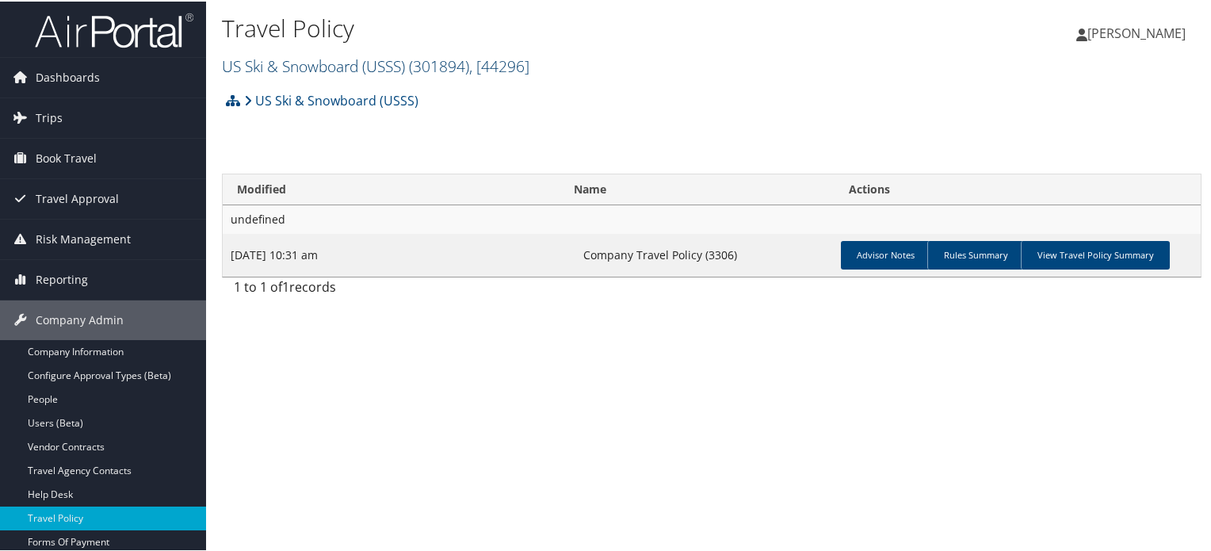
click at [450, 66] on span "( 301894 )" at bounding box center [439, 64] width 60 height 21
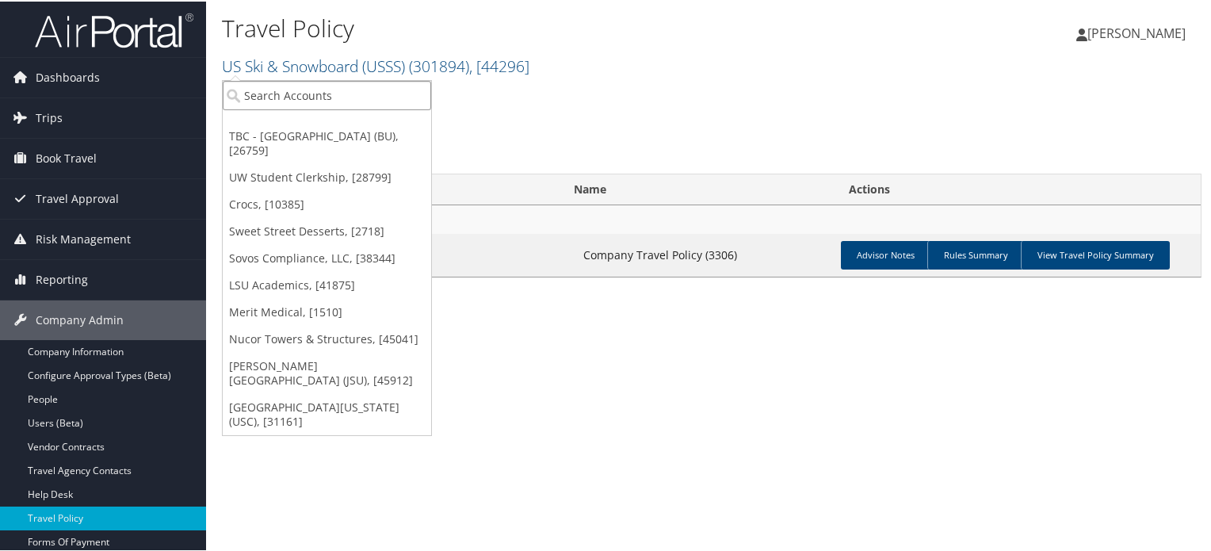
click at [333, 94] on input "search" at bounding box center [327, 93] width 209 height 29
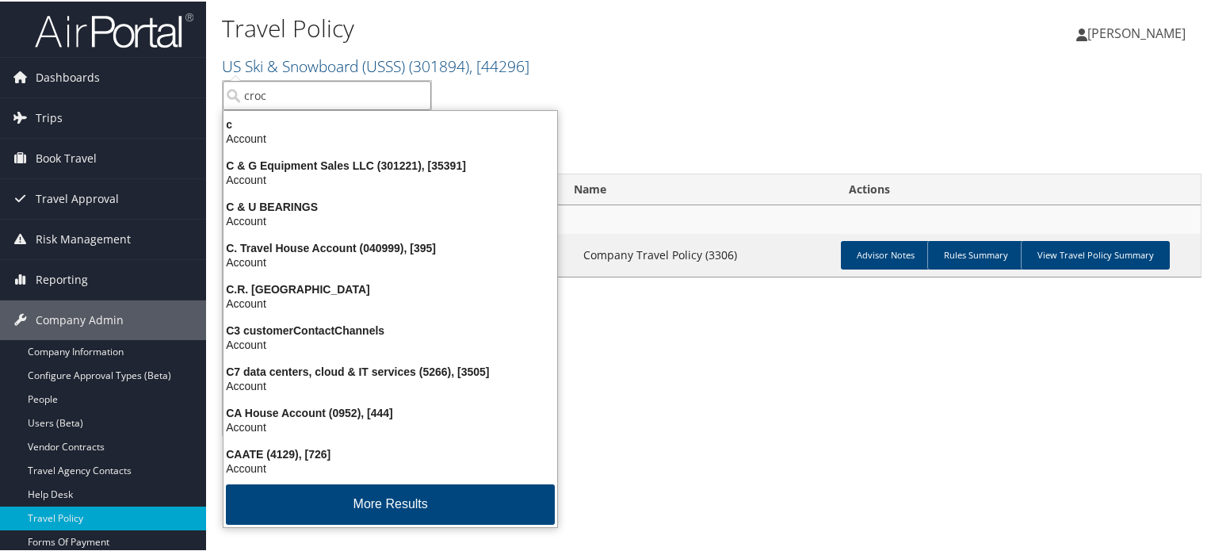
type input "crocs"
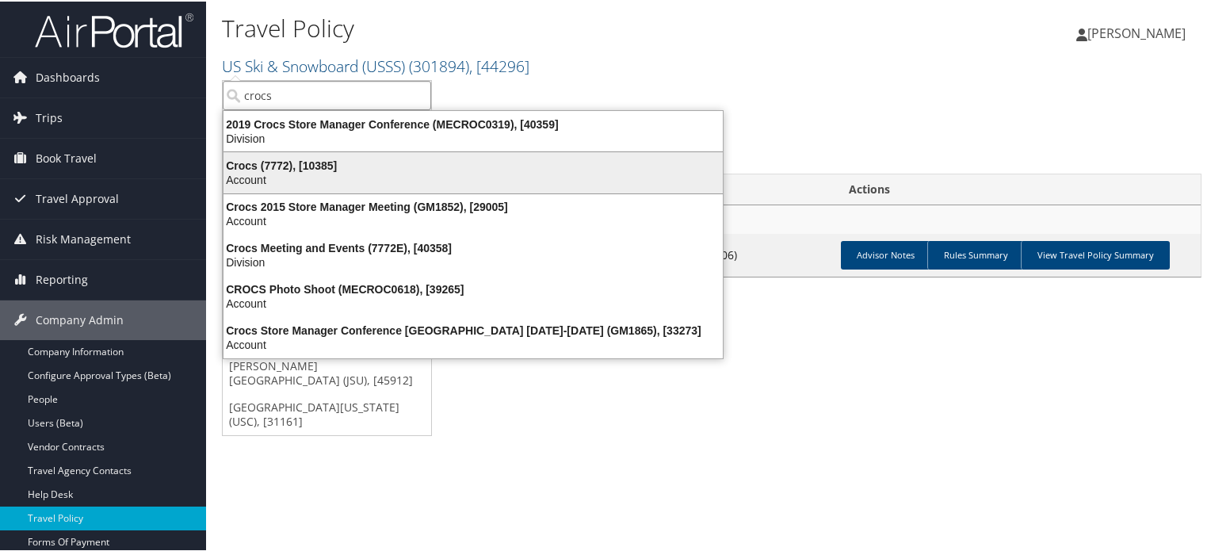
click at [339, 164] on div "Crocs (7772), [10385]" at bounding box center [473, 164] width 519 height 14
